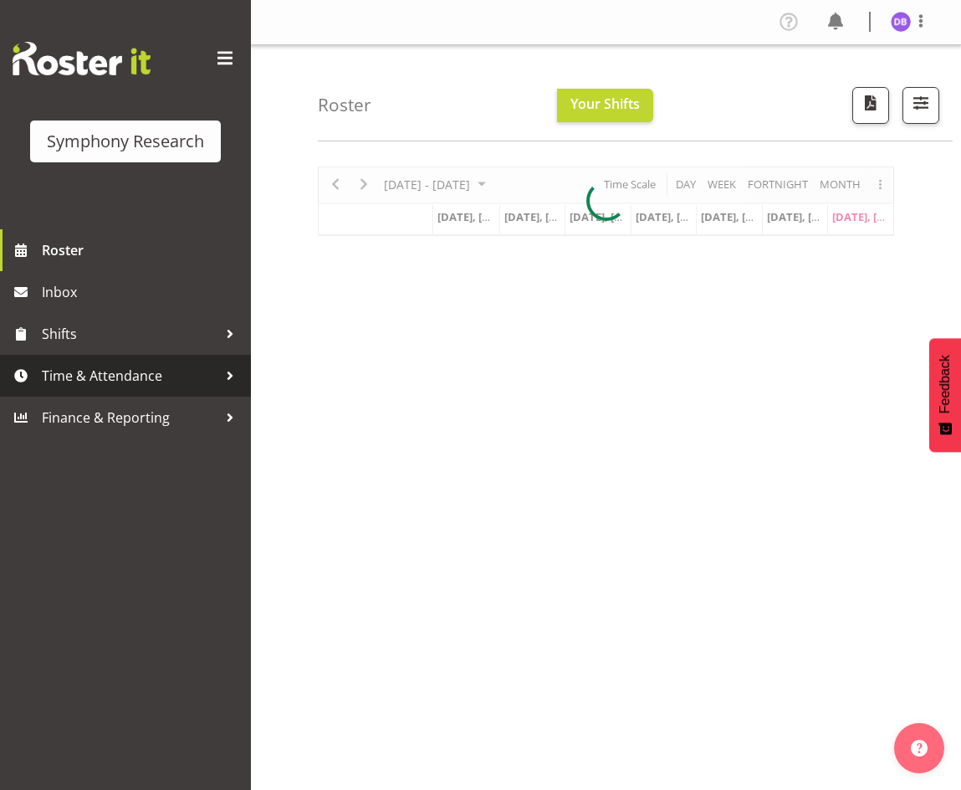
click at [95, 377] on span "Time & Attendance" at bounding box center [130, 375] width 176 height 25
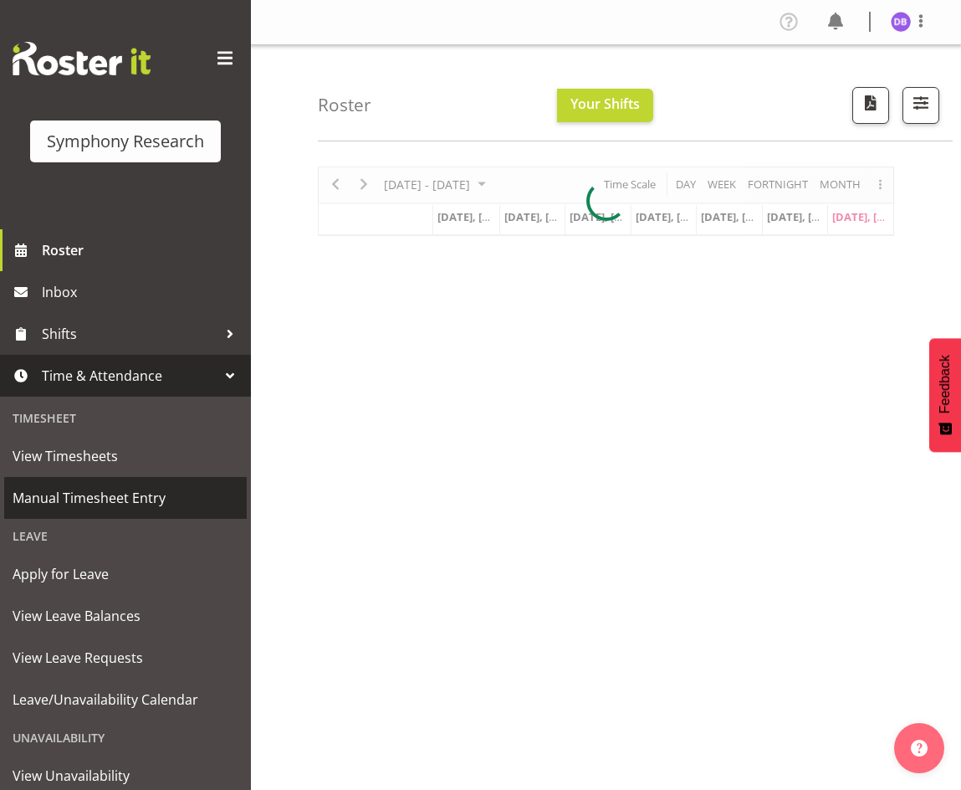
click at [95, 500] on span "Manual Timesheet Entry" at bounding box center [126, 497] width 226 height 25
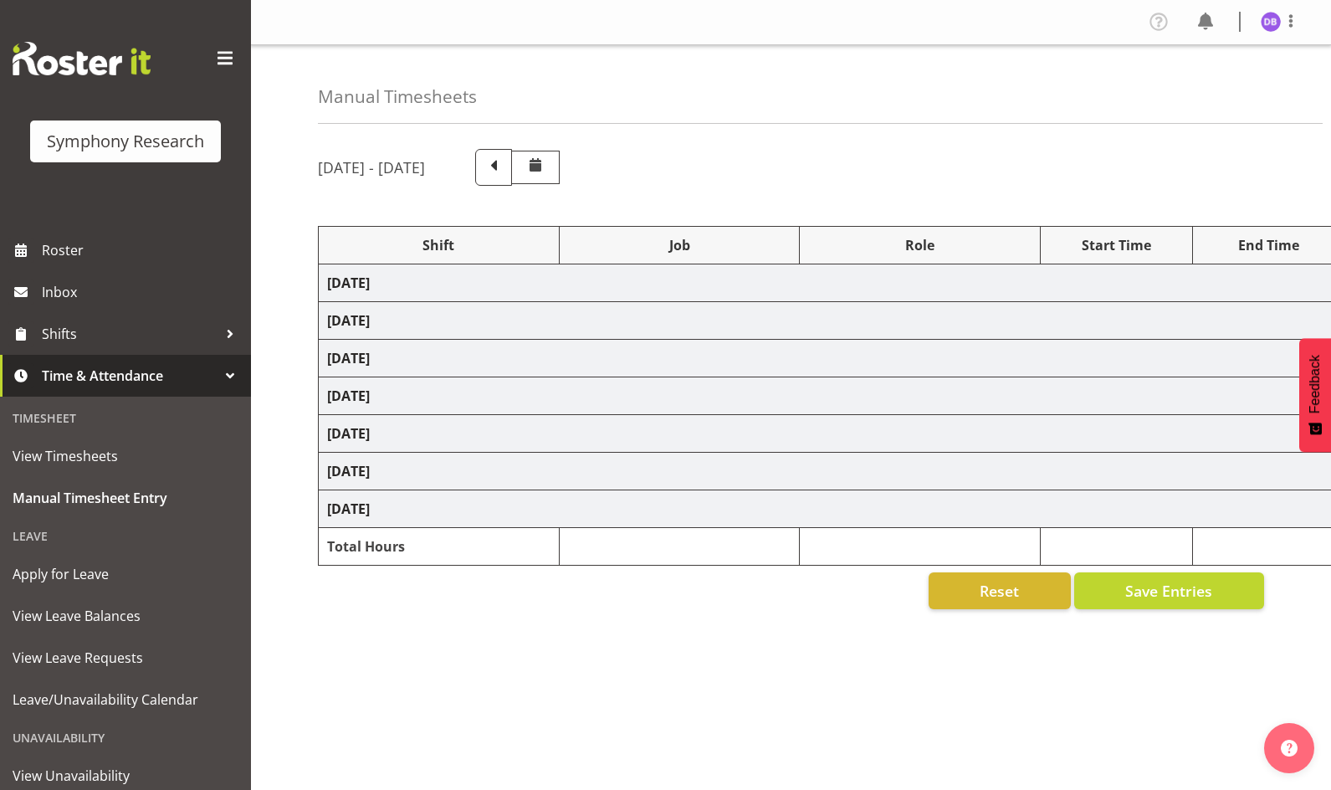
select select "26078"
select select "10461"
select select "47"
select select "26078"
select select "10461"
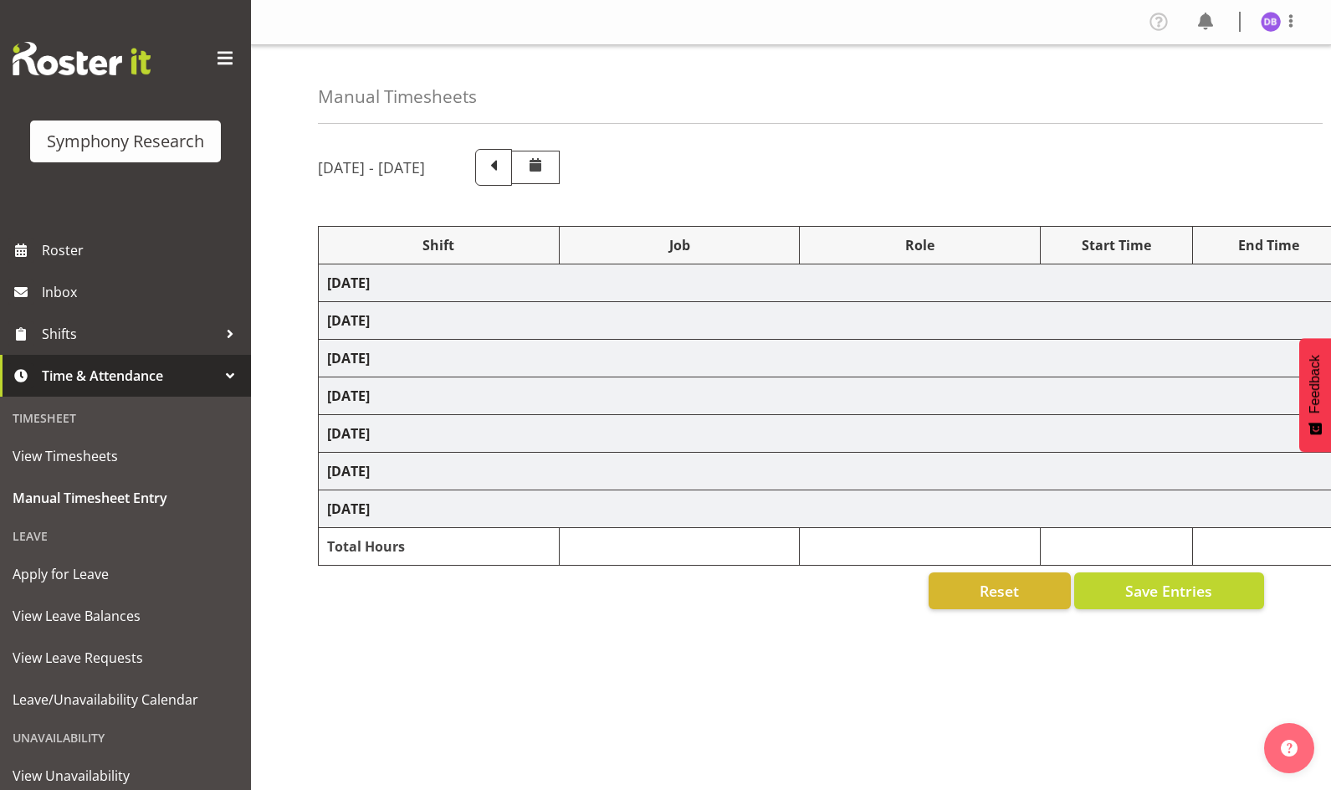
select select "47"
select select "2690"
select select "10461"
select select "47"
select select "26078"
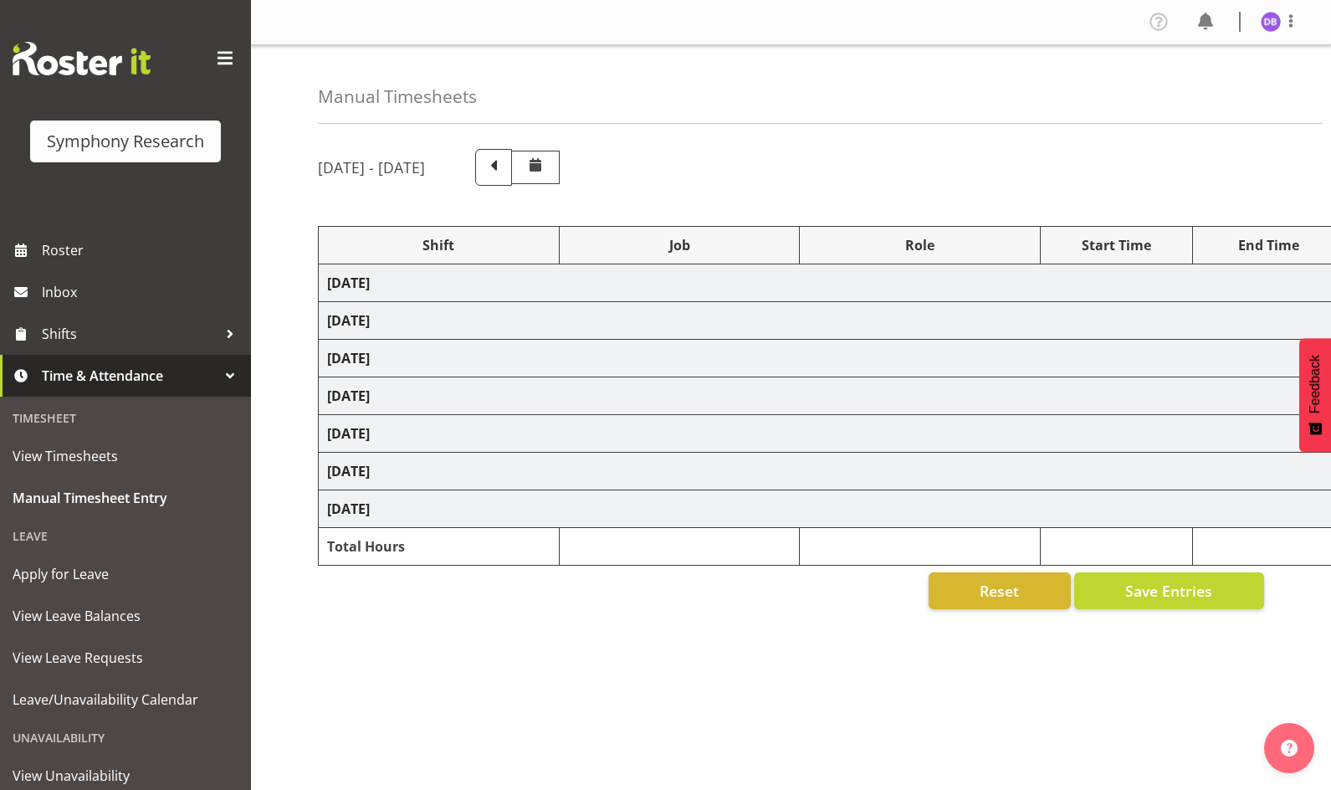
select select "10458"
select select "47"
select select "26078"
select select "10420"
select select "26078"
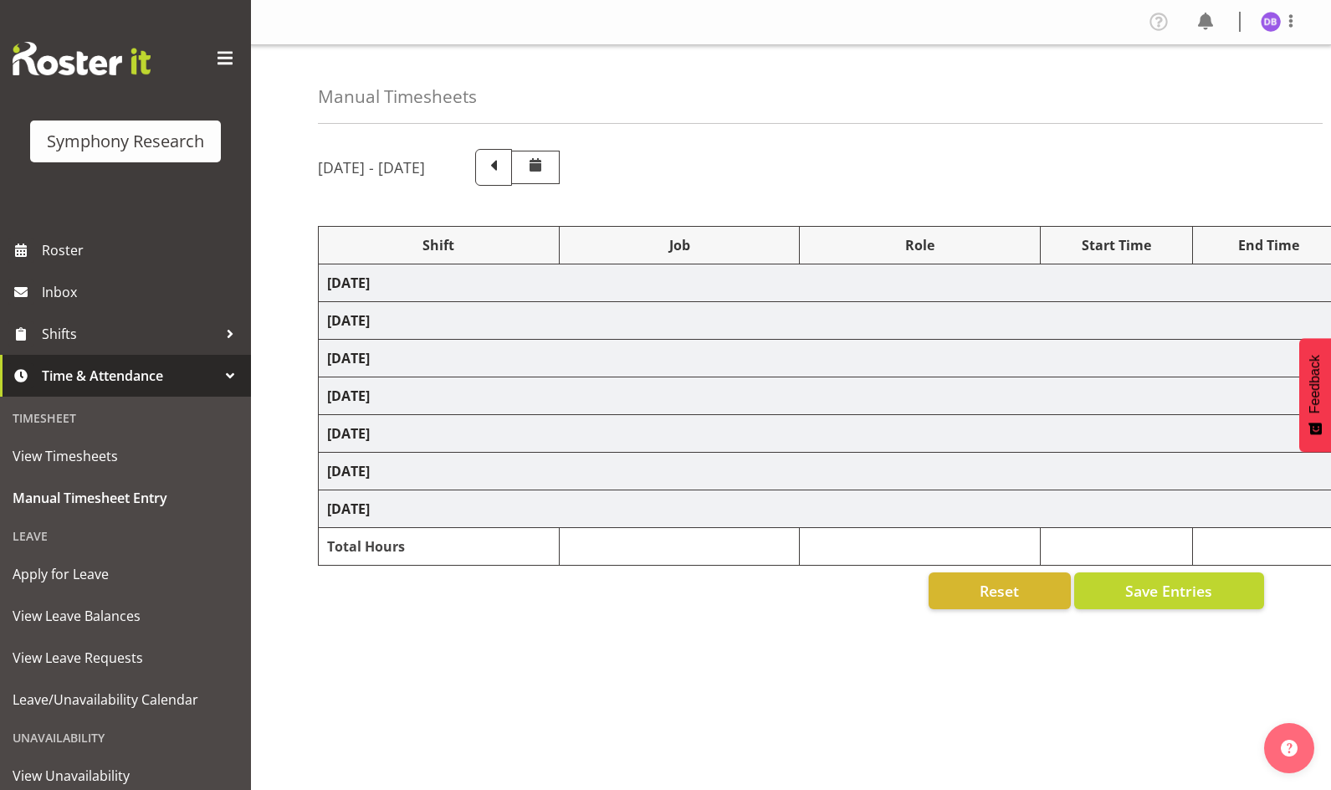
select select "10458"
select select "47"
select select "26078"
select select "10420"
select select "26078"
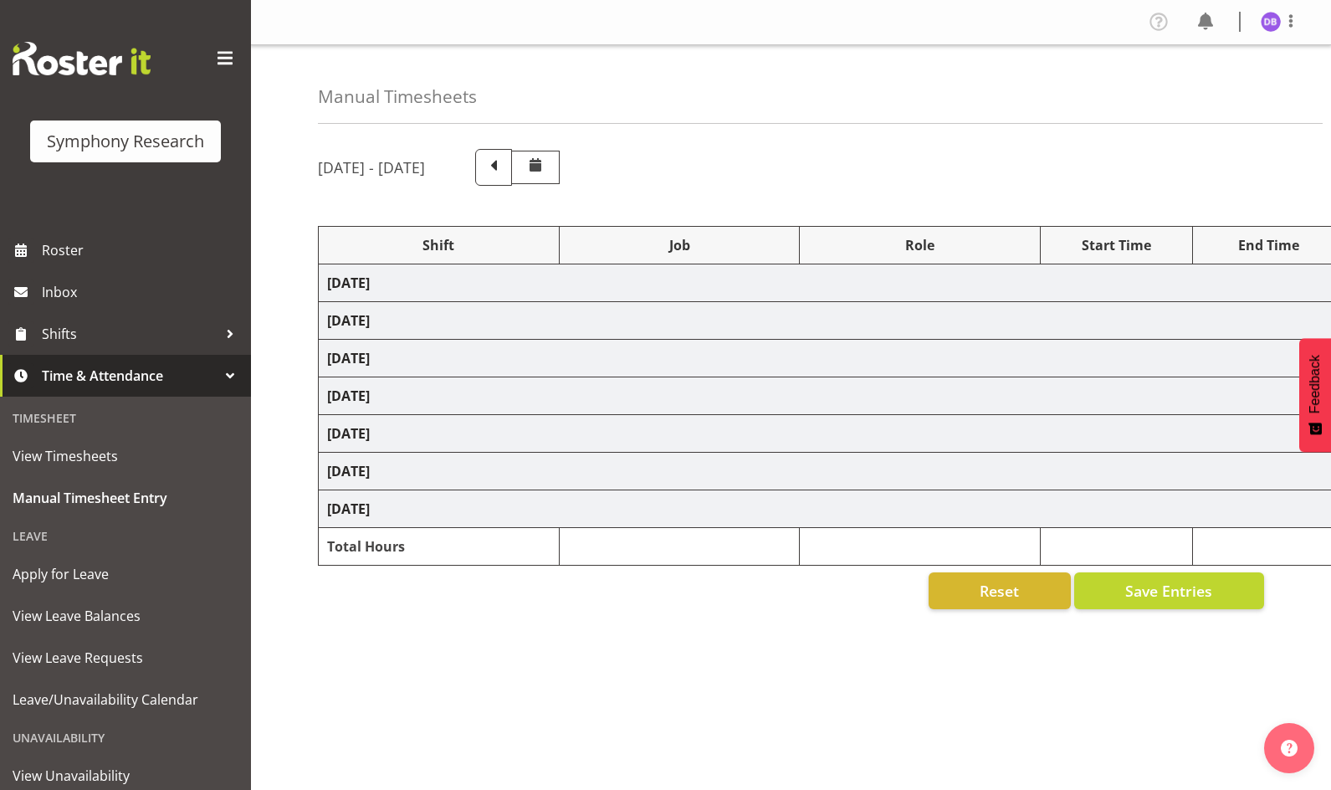
select select "10420"
select select "47"
select select "48116"
select select "10420"
select select "47"
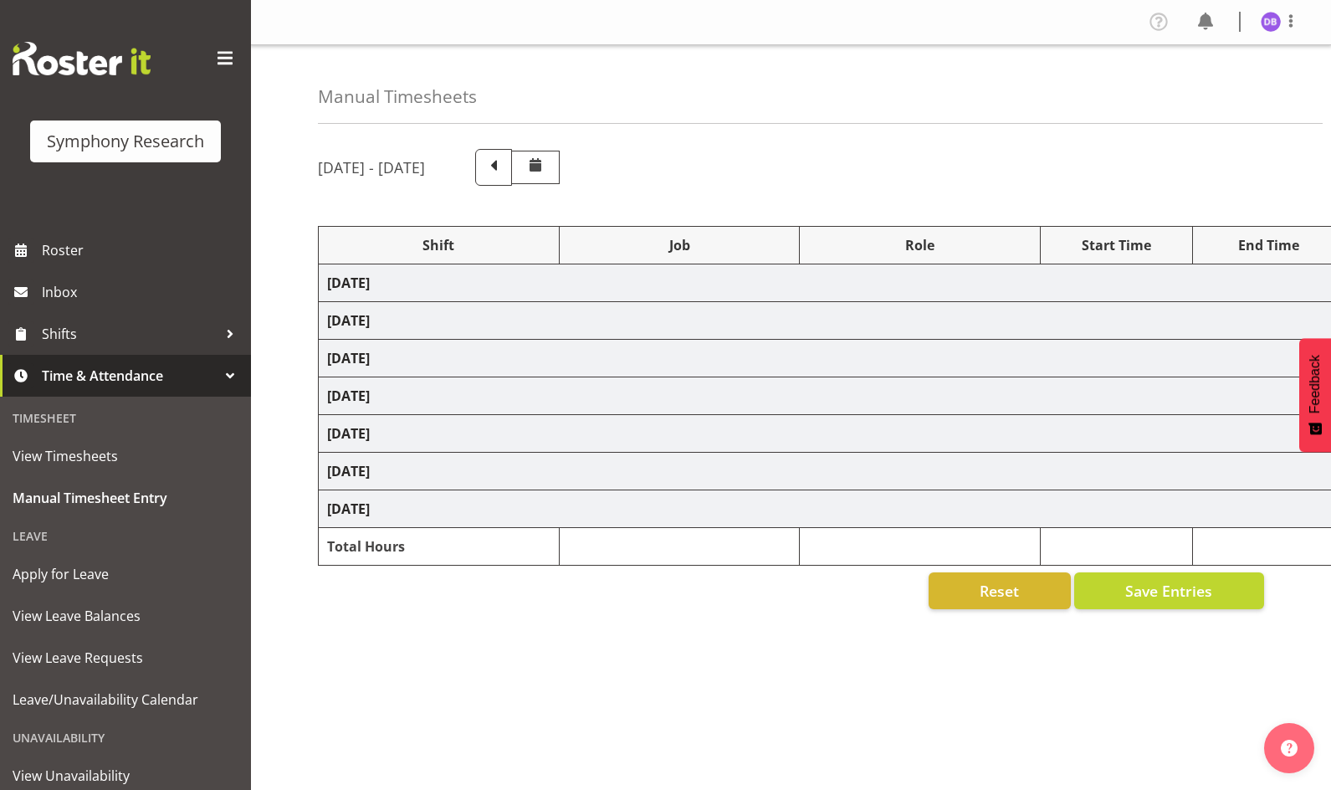
select select "48116"
select select "10458"
select select "47"
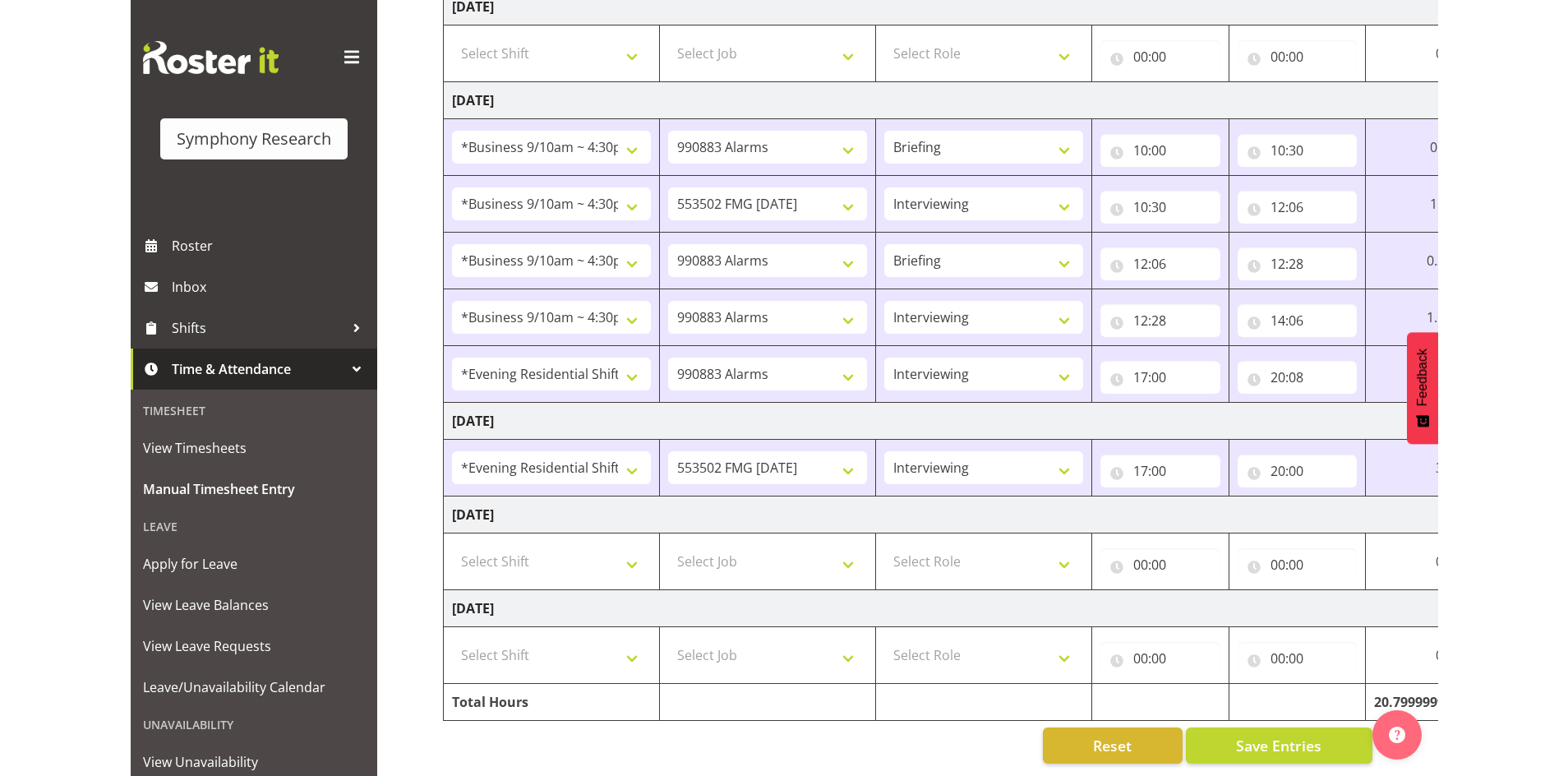
scroll to position [584, 0]
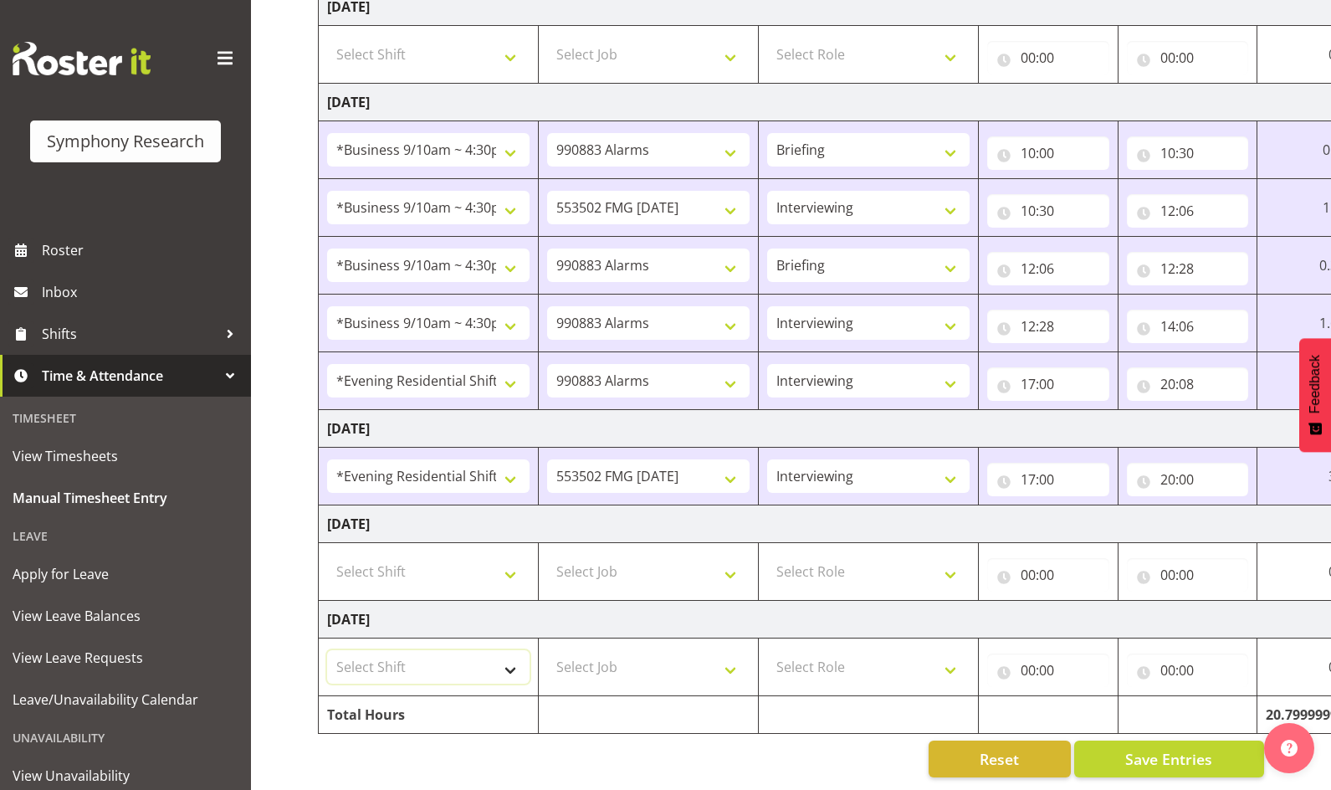
click at [512, 653] on select "Select Shift !!Weekend Residential (Roster IT Shift Label) *Business 9/10am ~ 4…" at bounding box center [428, 666] width 202 height 33
select select "41605"
click at [327, 650] on select "Select Shift !!Weekend Residential (Roster IT Shift Label) *Business 9/10am ~ 4…" at bounding box center [428, 666] width 202 height 33
click at [723, 656] on select "Select Job 550060 IF Admin 553492 World Poll [GEOGRAPHIC_DATA] Wave 2 2025 5535…" at bounding box center [648, 666] width 202 height 33
select select "10499"
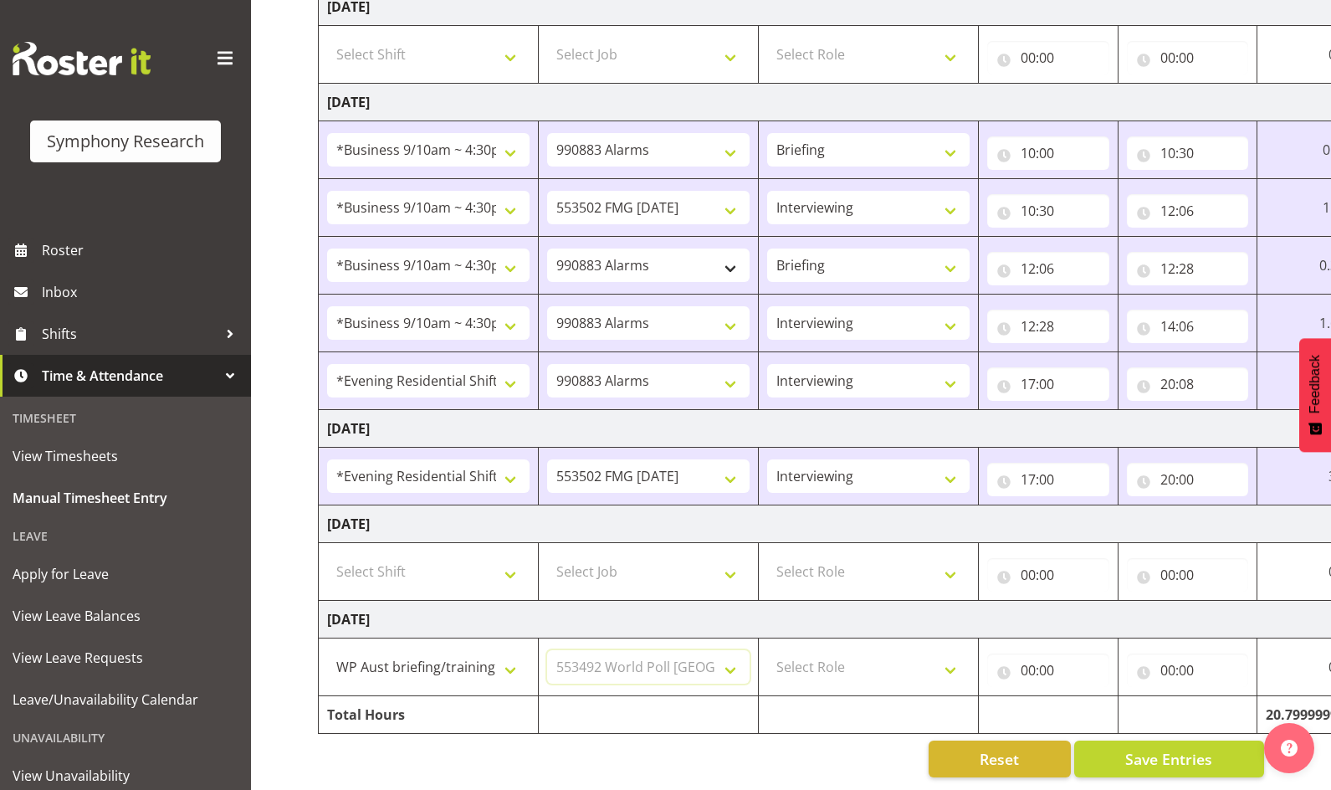
click at [547, 650] on select "Select Job 550060 IF Admin 553492 World Poll [GEOGRAPHIC_DATA] Wave 2 2025 5535…" at bounding box center [648, 666] width 202 height 33
click at [952, 656] on select "Select Role Briefing Interviewing" at bounding box center [868, 666] width 202 height 33
select select "297"
click at [767, 650] on select "Select Role Briefing Interviewing" at bounding box center [868, 666] width 202 height 33
click at [960, 660] on input "00:00" at bounding box center [1048, 669] width 122 height 33
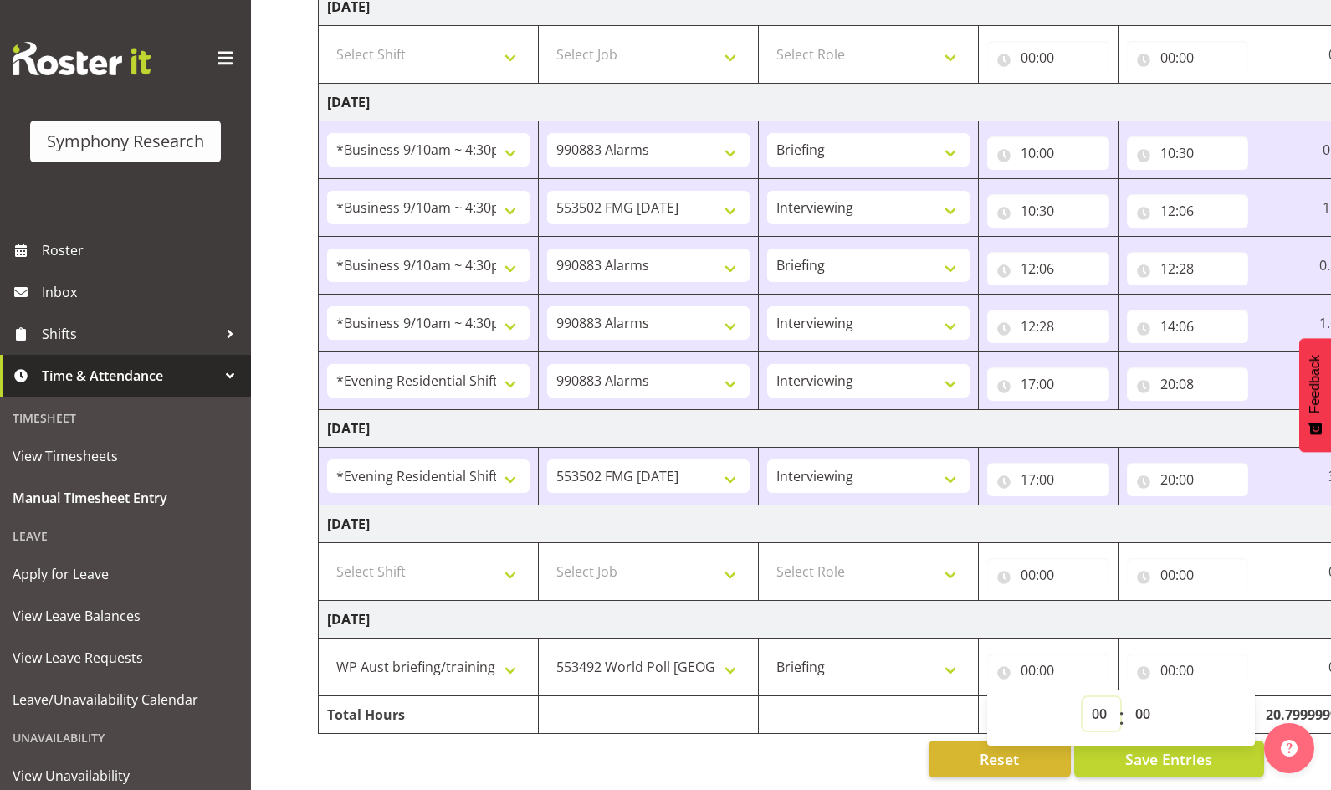
click at [960, 697] on select "00 01 02 03 04 05 06 07 08 09 10 11 12 13 14 15 16 17 18 19 20 21 22 23" at bounding box center [1101, 713] width 38 height 33
select select "12"
click at [960, 697] on select "00 01 02 03 04 05 06 07 08 09 10 11 12 13 14 15 16 17 18 19 20 21 22 23" at bounding box center [1101, 713] width 38 height 33
type input "12:00"
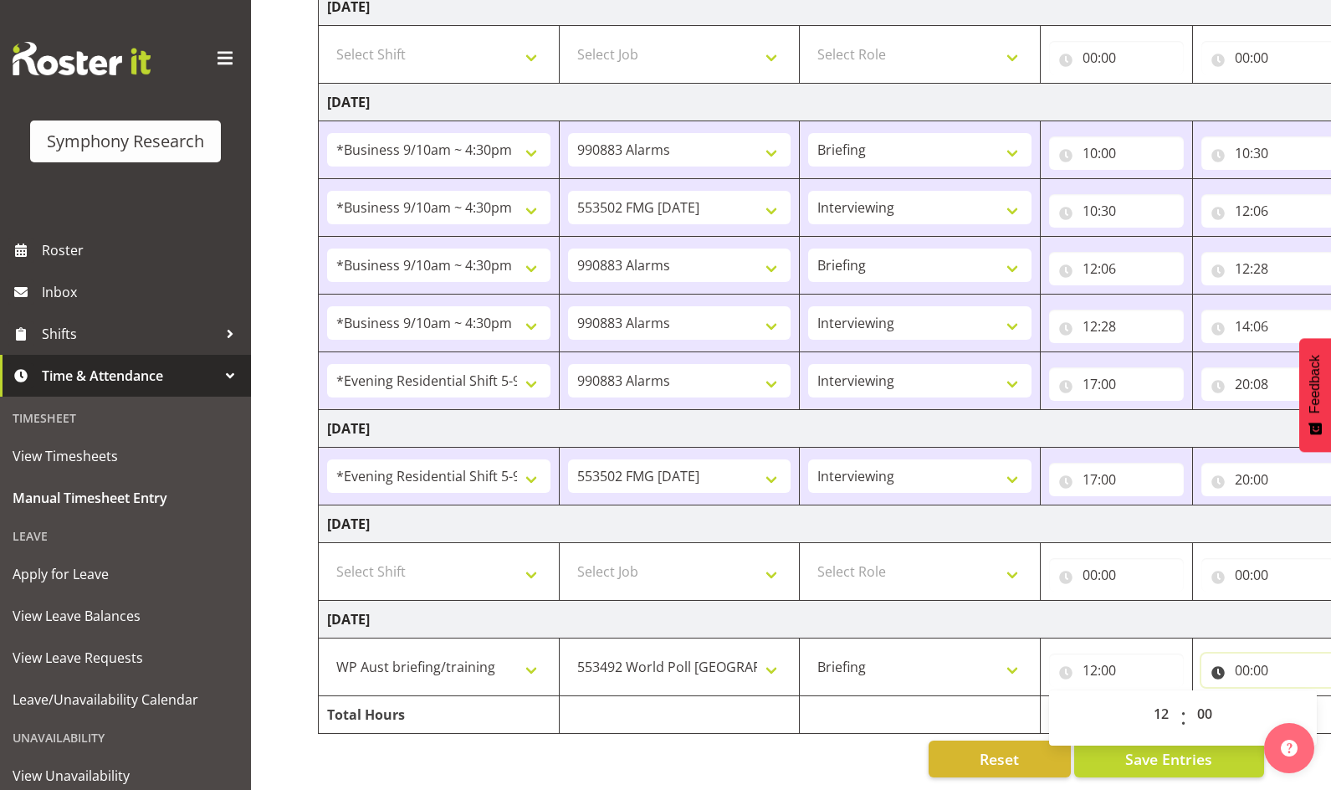
click at [960, 660] on input "00:00" at bounding box center [1268, 669] width 135 height 33
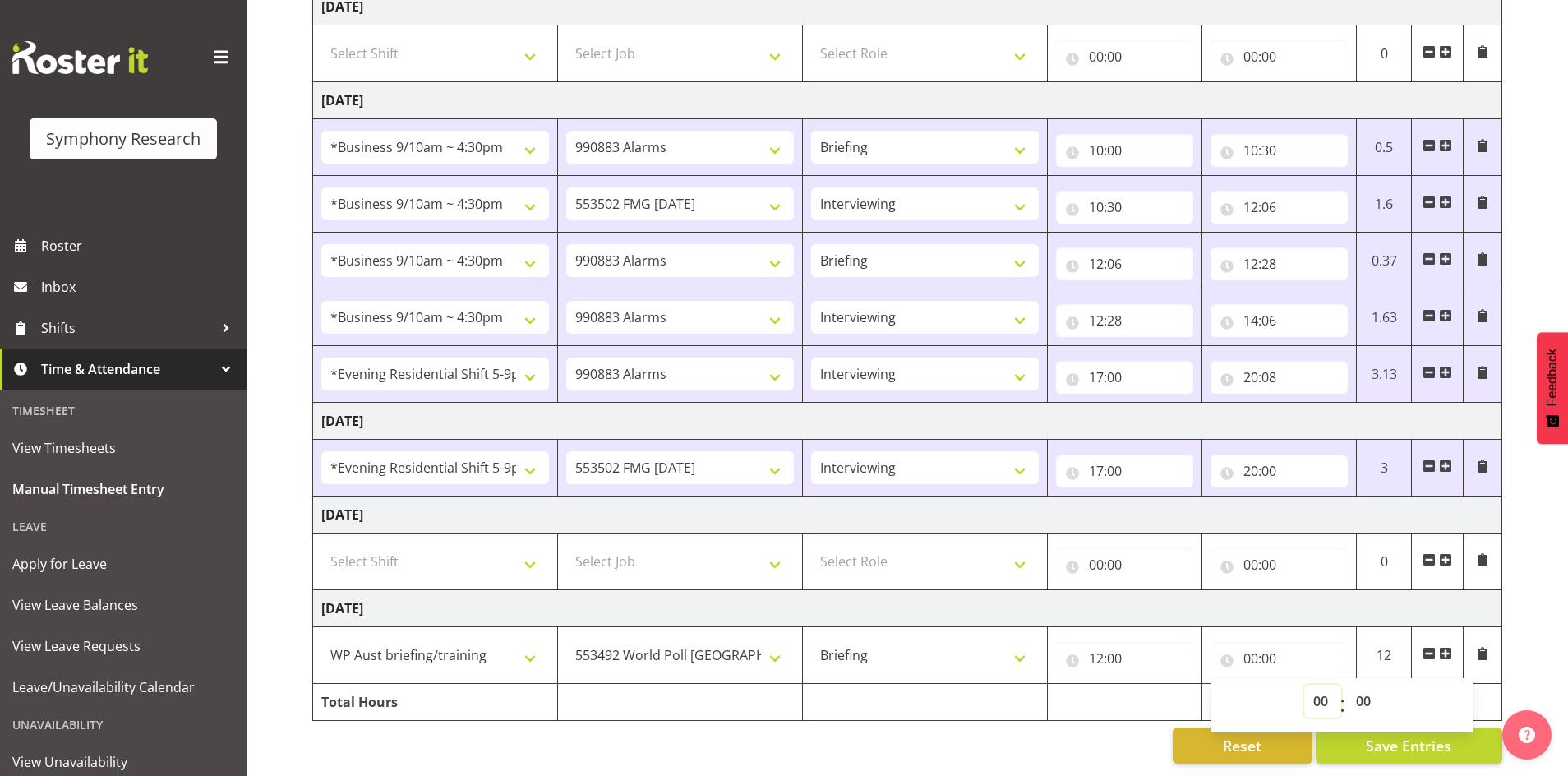
click at [943, 691] on select "00 01 02 03 04 05 06 07 08 09 10 11 12 13 14 15 16 17 18 19 20 21 22 23" at bounding box center [1322, 700] width 37 height 32
select select "14"
click at [943, 685] on select "00 01 02 03 04 05 06 07 08 09 10 11 12 13 14 15 16 17 18 19 20 21 22 23" at bounding box center [1322, 700] width 37 height 32
type input "14:00"
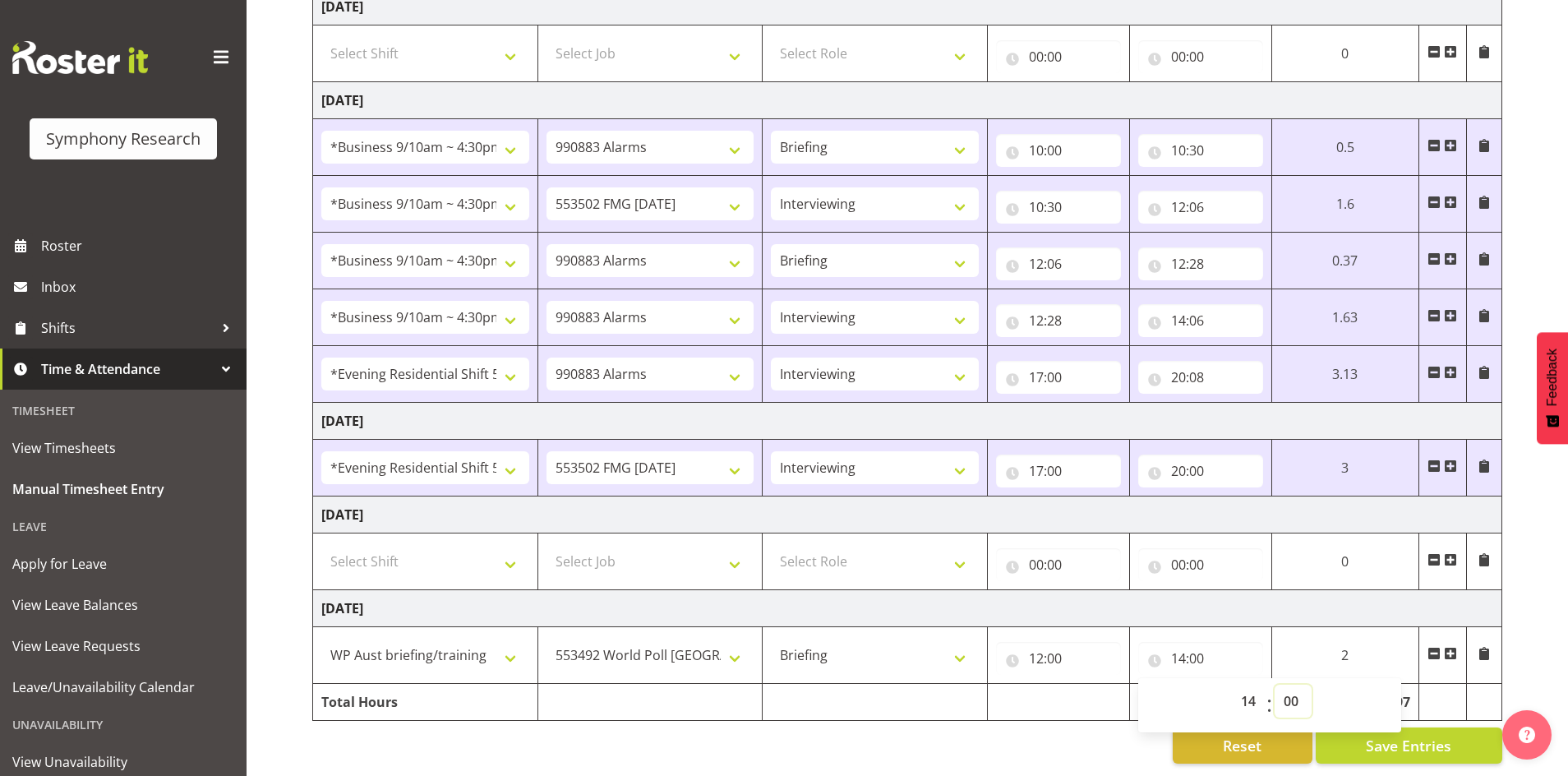
click at [943, 690] on select "00 01 02 03 04 05 06 07 08 09 10 11 12 13 14 15 16 17 18 19 20 21 22 23 24 25 2…" at bounding box center [1293, 700] width 37 height 32
select select "55"
click at [943, 685] on select "00 01 02 03 04 05 06 07 08 09 10 11 12 13 14 15 16 17 18 19 20 21 22 23 24 25 2…" at bounding box center [1293, 700] width 37 height 32
type input "14:55"
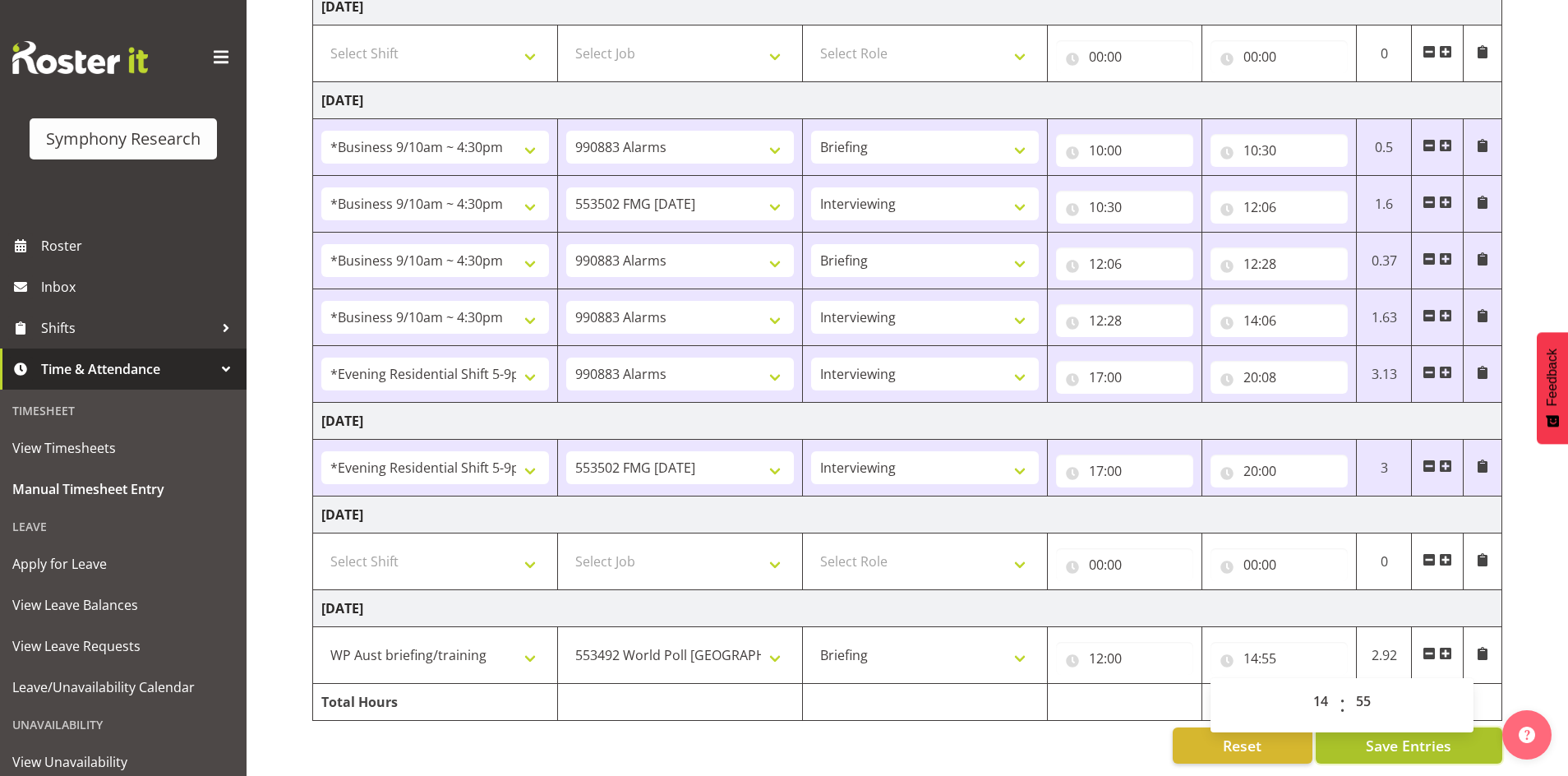
click at [943, 735] on span "Save Entries" at bounding box center [1408, 746] width 85 height 22
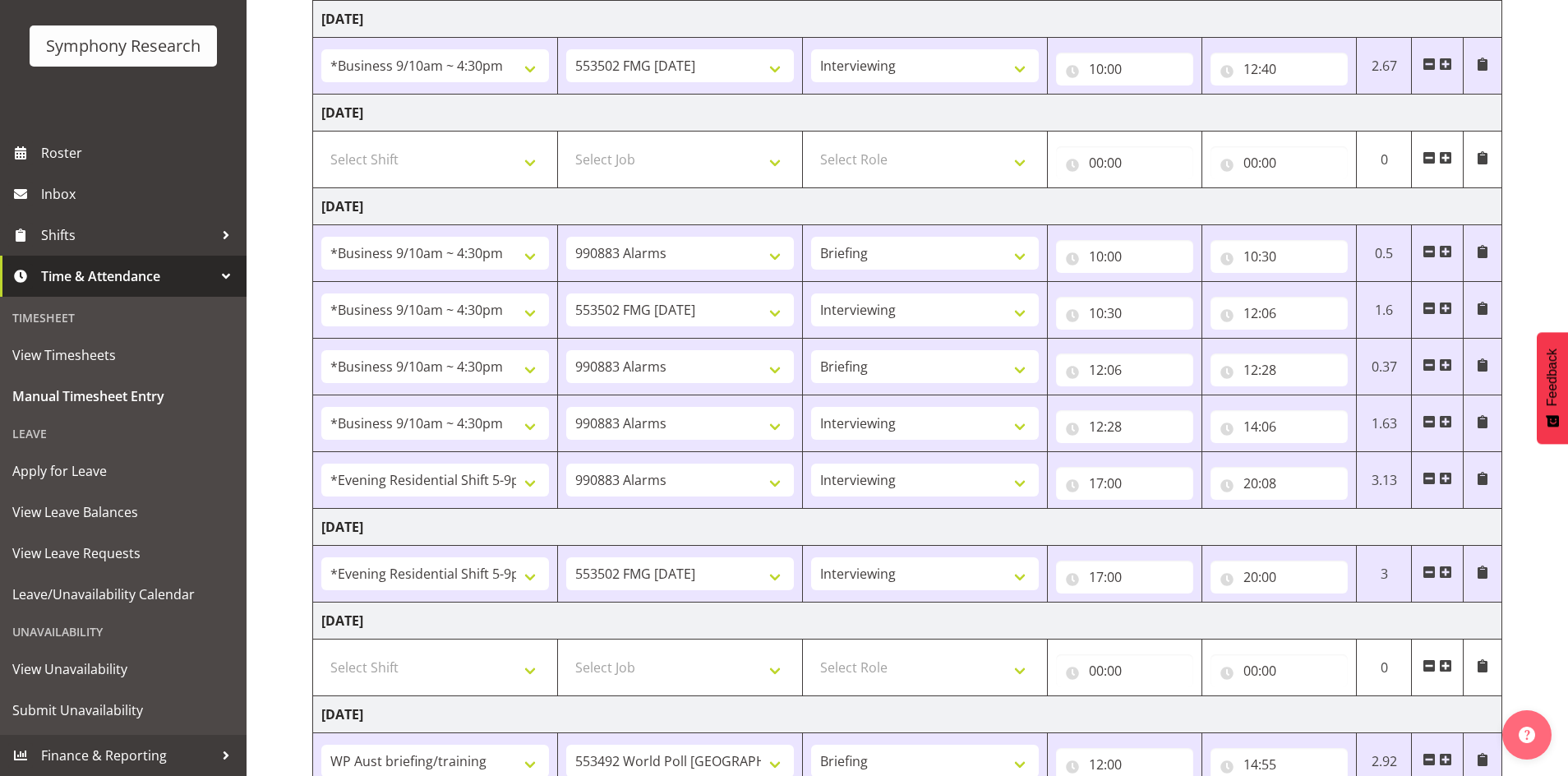
scroll to position [0, 0]
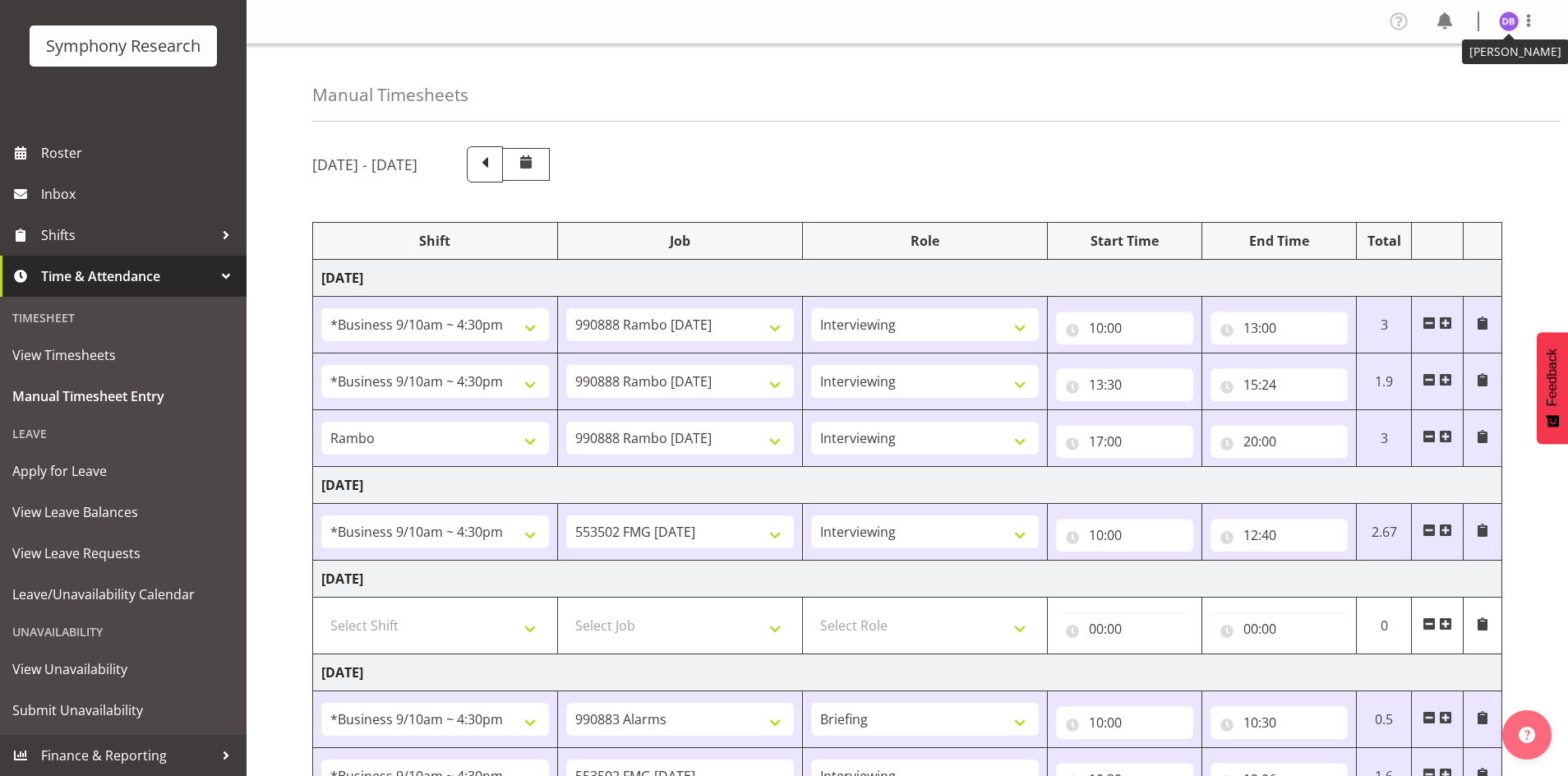
click at [943, 18] on img at bounding box center [1508, 22] width 20 height 20
click at [943, 81] on link "Log Out" at bounding box center [1459, 86] width 158 height 29
